Goal: Check status: Check status

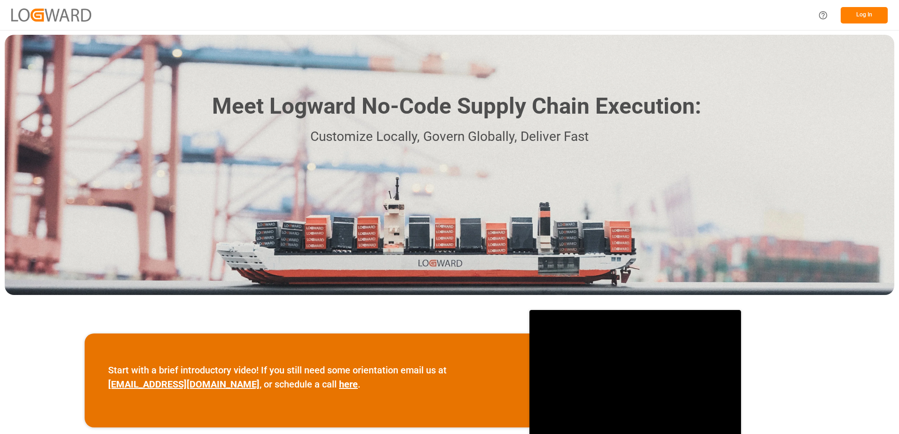
click at [869, 15] on button "Log In" at bounding box center [864, 15] width 47 height 16
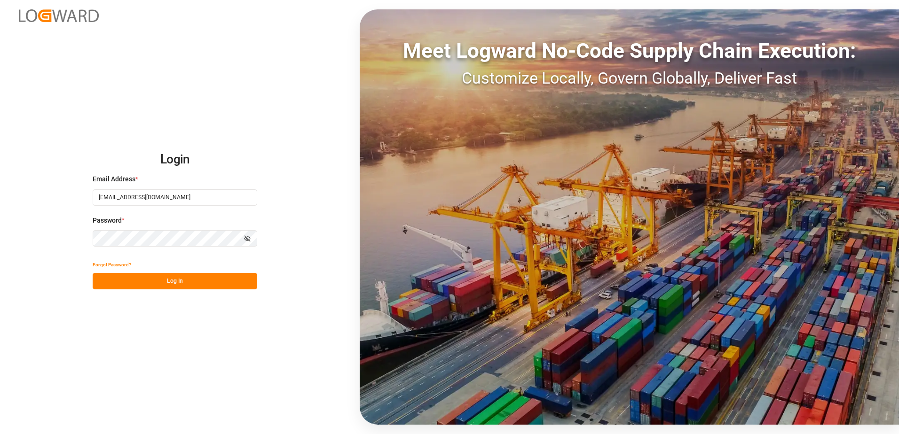
click at [163, 282] on button "Log In" at bounding box center [175, 281] width 165 height 16
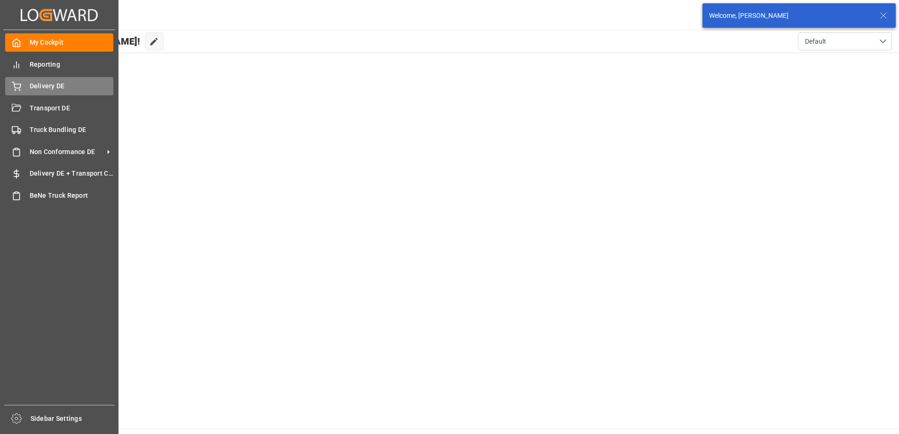
click at [47, 88] on span "Delivery DE" at bounding box center [72, 86] width 84 height 10
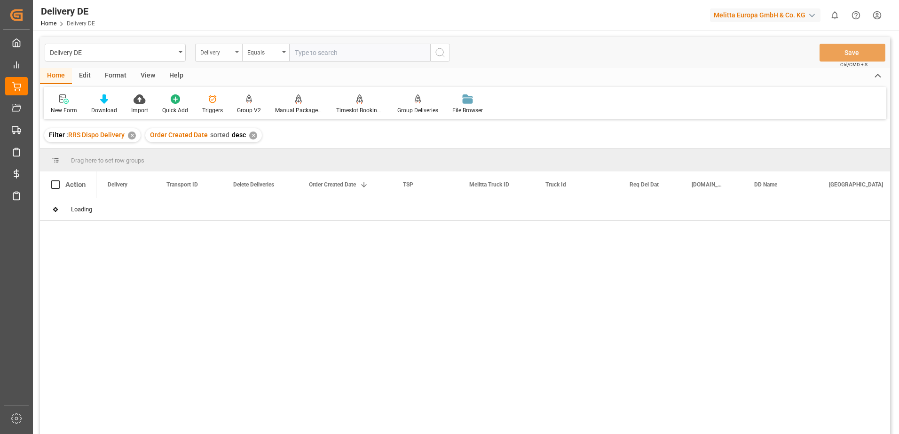
click at [237, 56] on div "Delivery" at bounding box center [218, 53] width 47 height 18
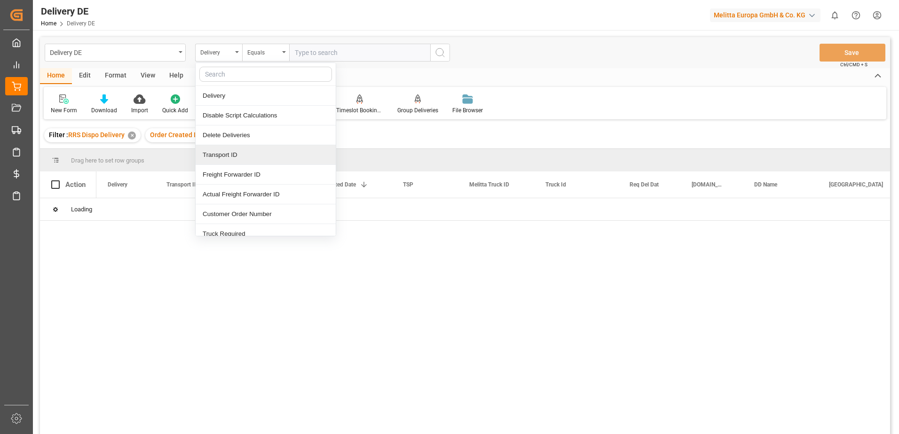
click at [224, 152] on div "Transport ID" at bounding box center [266, 155] width 140 height 20
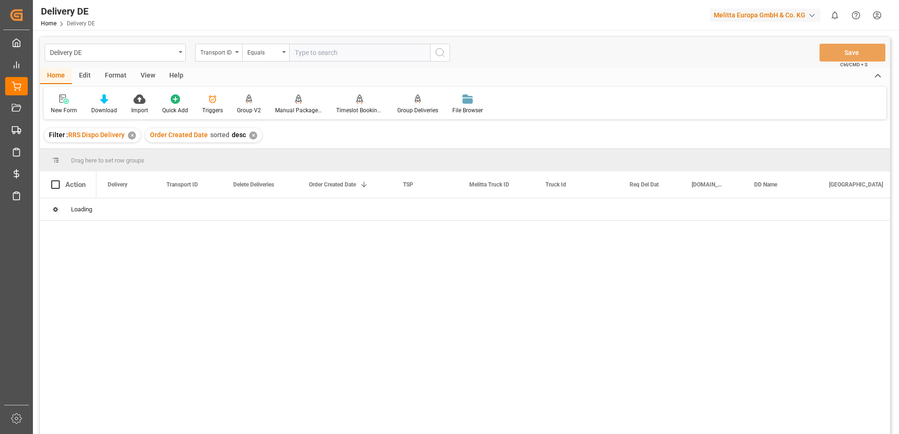
click at [307, 45] on input "text" at bounding box center [359, 53] width 141 height 18
click at [318, 55] on input "text" at bounding box center [359, 53] width 141 height 18
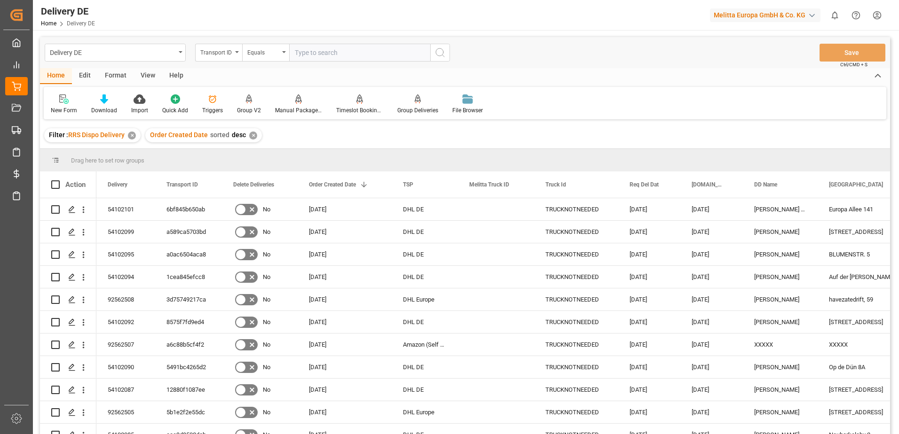
click at [338, 52] on input "text" at bounding box center [359, 53] width 141 height 18
paste input "357ba8b88f8e"
type input "357ba8b88f8e"
click at [439, 50] on icon "search button" at bounding box center [439, 52] width 11 height 11
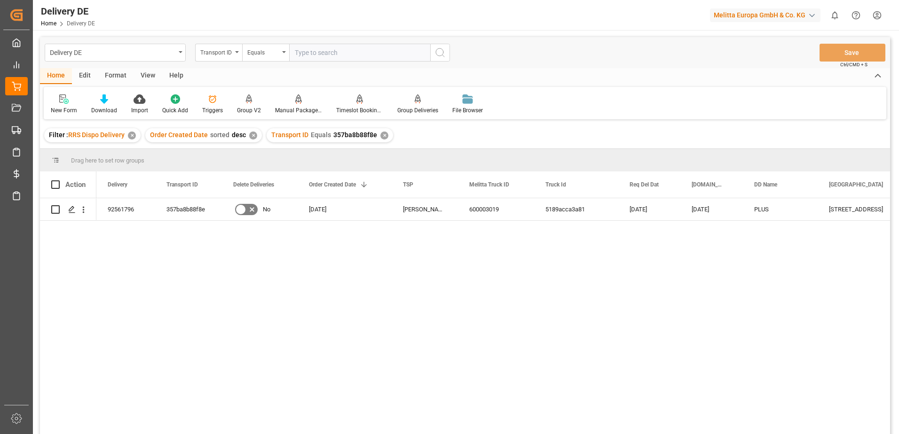
click at [877, 14] on html "Created by potrace 1.15, written by [PERSON_NAME] [DATE]-[DATE] Created by potr…" at bounding box center [449, 217] width 899 height 434
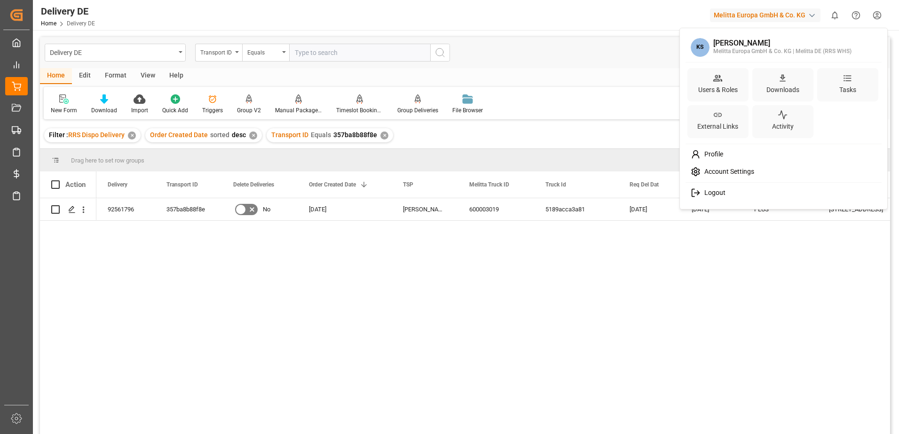
click at [705, 195] on span "Logout" at bounding box center [713, 193] width 25 height 8
